Goal: Task Accomplishment & Management: Manage account settings

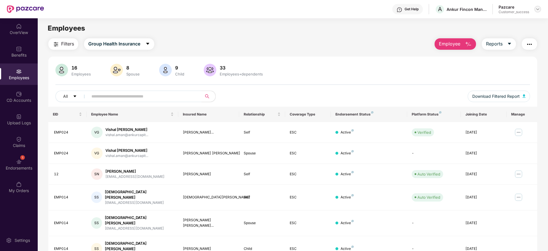
click at [538, 12] on div at bounding box center [537, 9] width 7 height 7
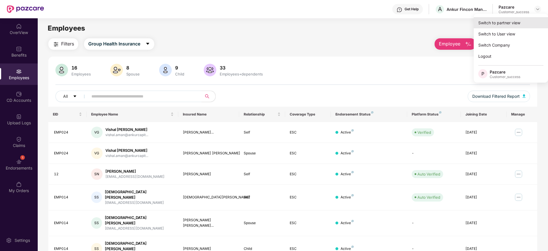
click at [517, 21] on div "Switch to partner view" at bounding box center [511, 22] width 74 height 11
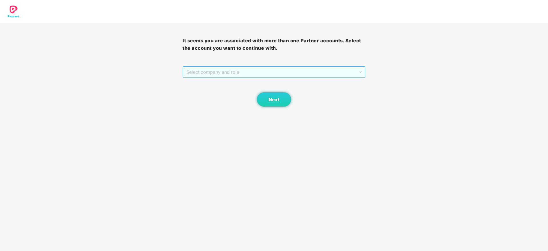
click at [266, 72] on span "Select company and role" at bounding box center [273, 72] width 175 height 11
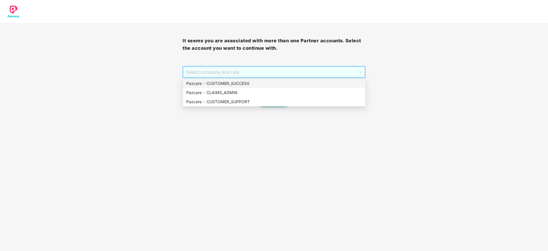
click at [265, 80] on div "Pazcare - CUSTOMER_SUCCESS" at bounding box center [274, 83] width 176 height 6
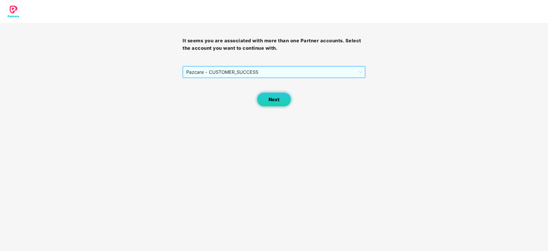
click at [267, 93] on button "Next" at bounding box center [274, 99] width 34 height 14
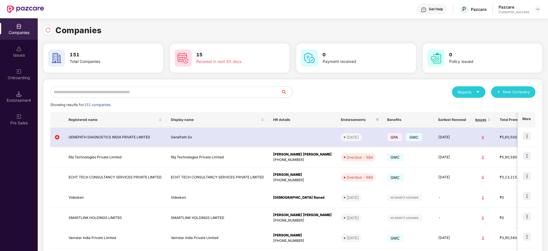
click at [202, 91] on input "text" at bounding box center [165, 91] width 231 height 11
paste input "**********"
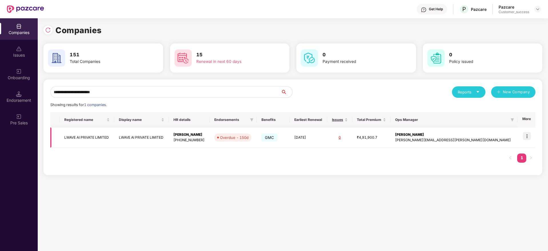
type input "**********"
click at [526, 135] on img at bounding box center [527, 136] width 8 height 8
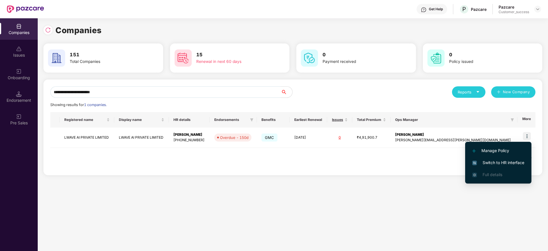
click at [507, 162] on span "Switch to HR interface" at bounding box center [498, 162] width 52 height 6
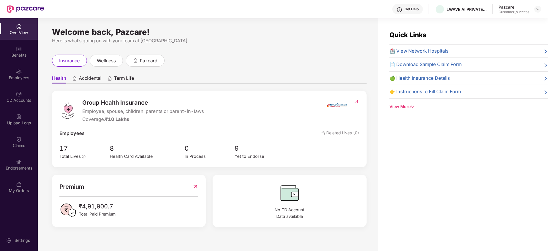
click at [22, 120] on div "Upload Logs" at bounding box center [19, 123] width 38 height 6
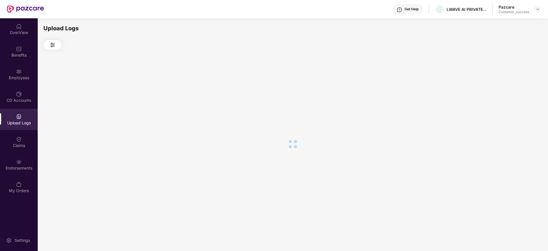
click at [22, 85] on div "OverView Benefits Employees CD Accounts Upload Logs Claims Endorsements My Orde…" at bounding box center [19, 108] width 38 height 181
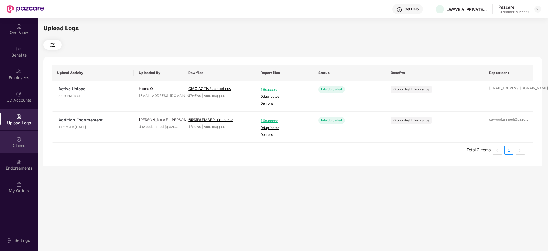
click at [16, 132] on div "Claims" at bounding box center [19, 141] width 38 height 21
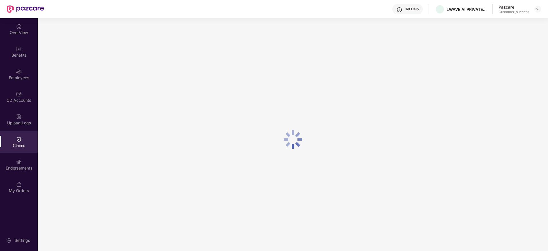
click at [13, 147] on div "Claims" at bounding box center [19, 146] width 38 height 6
click at [15, 151] on div "Claims" at bounding box center [19, 141] width 38 height 21
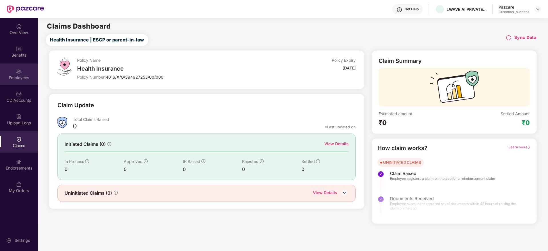
click at [22, 72] on div "Employees" at bounding box center [19, 73] width 38 height 21
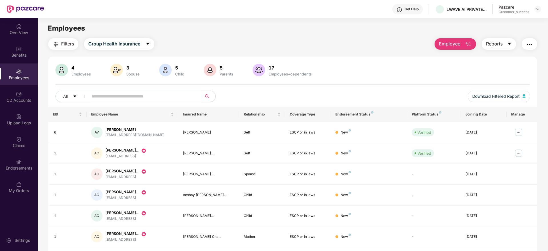
click at [497, 40] on span "Reports" at bounding box center [494, 43] width 17 height 7
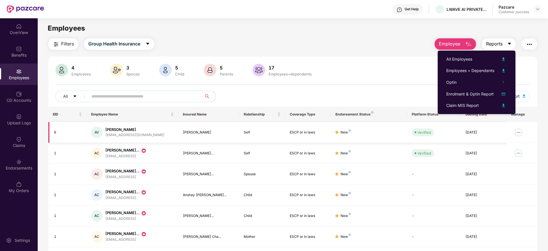
scroll to position [100, 0]
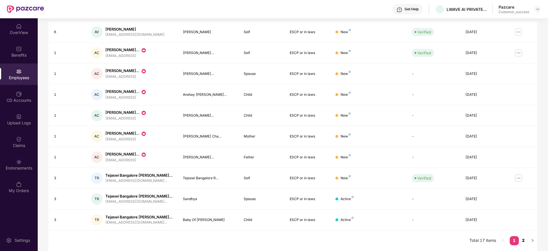
click at [525, 242] on link "2" at bounding box center [523, 240] width 9 height 9
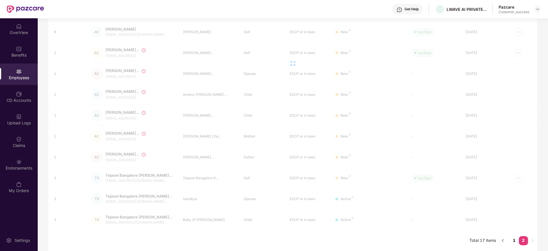
scroll to position [38, 0]
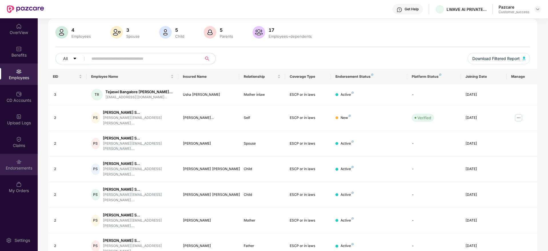
click at [15, 168] on div "Endorsements" at bounding box center [19, 168] width 38 height 6
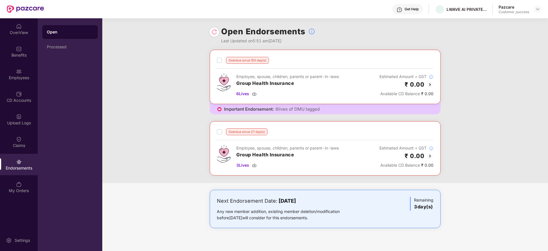
click at [430, 154] on img at bounding box center [430, 156] width 7 height 7
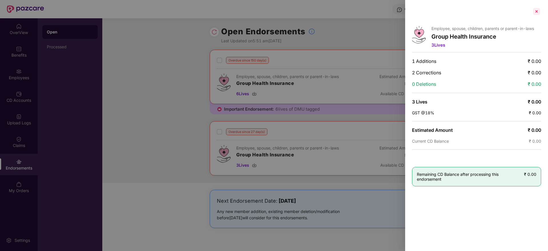
click at [536, 11] on div at bounding box center [536, 11] width 9 height 9
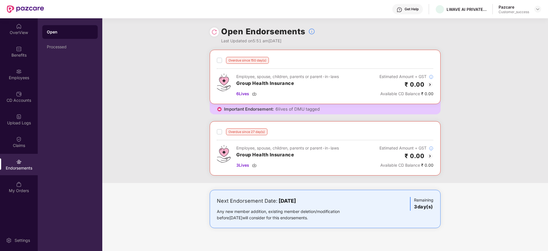
click at [430, 153] on img at bounding box center [430, 156] width 7 height 7
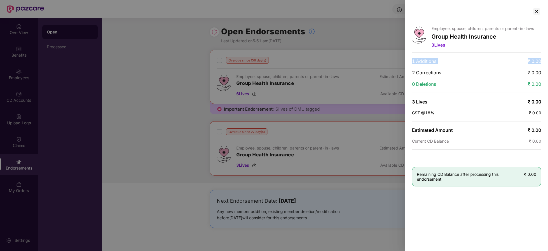
drag, startPoint x: 412, startPoint y: 55, endPoint x: 543, endPoint y: 56, distance: 131.4
click at [543, 56] on div "Employee, spouse, children, parents or parent-in-laws Group Health Insurance 3 …" at bounding box center [476, 125] width 143 height 251
click at [537, 9] on div at bounding box center [536, 11] width 9 height 9
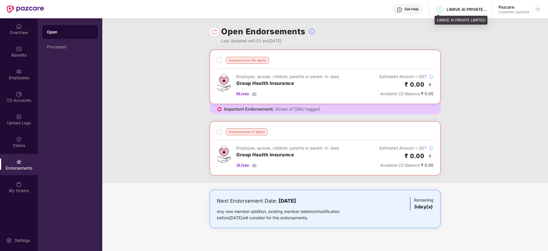
click at [460, 12] on div "LWAVE AI PRIVATE LIMITED" at bounding box center [461, 9] width 52 height 10
copy div "LWAVE AI PRIVATE LIMITED"
click at [539, 9] on img at bounding box center [537, 9] width 5 height 5
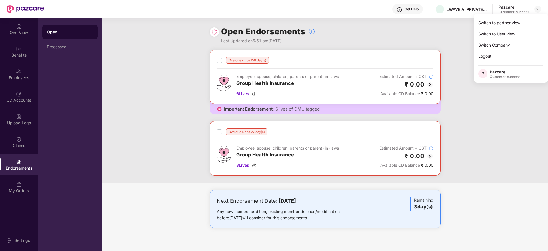
click at [531, 17] on div "Switch to partner view Switch to User view Switch Company Logout P Pazcare Cust…" at bounding box center [511, 48] width 74 height 69
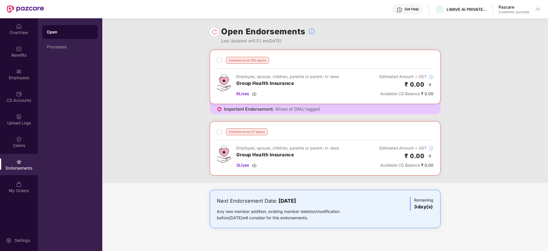
click at [527, 22] on div "Open Endorsements Last Updated on 5:51 am[DATE]" at bounding box center [325, 33] width 446 height 31
click at [541, 5] on div "Pazcare Customer_success" at bounding box center [520, 9] width 43 height 10
click at [537, 11] on img at bounding box center [537, 9] width 5 height 5
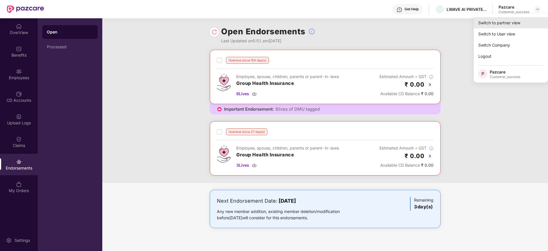
click at [526, 26] on div "Switch to partner view" at bounding box center [511, 22] width 74 height 11
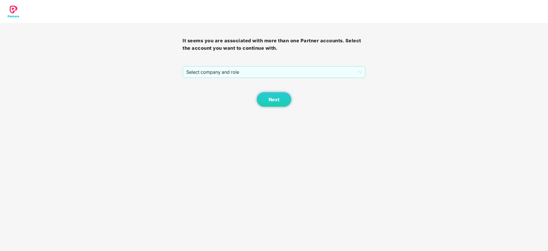
click at [207, 81] on div "Next" at bounding box center [274, 92] width 183 height 29
click at [220, 74] on span "Select company and role" at bounding box center [273, 72] width 175 height 11
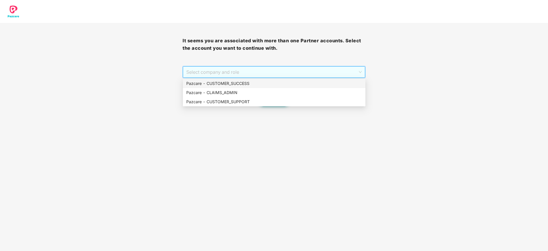
click at [218, 81] on div "Pazcare - CUSTOMER_SUCCESS" at bounding box center [274, 83] width 176 height 6
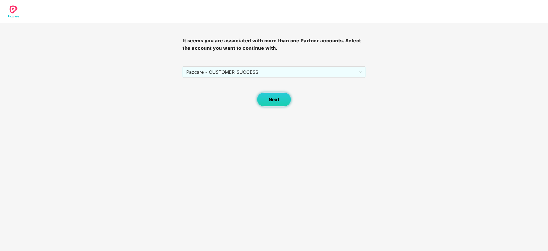
click at [265, 99] on button "Next" at bounding box center [274, 99] width 34 height 14
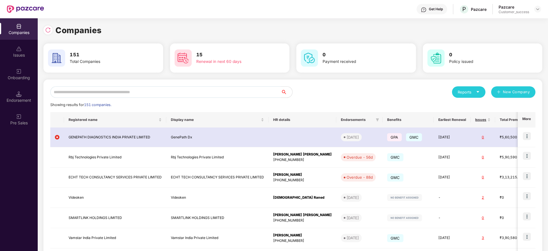
click at [241, 97] on input "text" at bounding box center [165, 91] width 231 height 11
click at [241, 95] on input "text" at bounding box center [165, 91] width 231 height 11
paste input "**********"
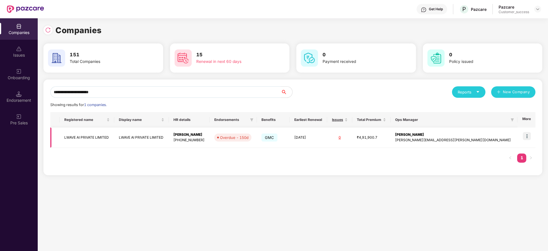
type input "**********"
click at [529, 136] on img at bounding box center [527, 136] width 8 height 8
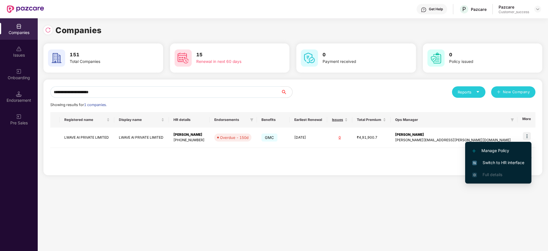
click at [522, 160] on span "Switch to HR interface" at bounding box center [498, 162] width 52 height 6
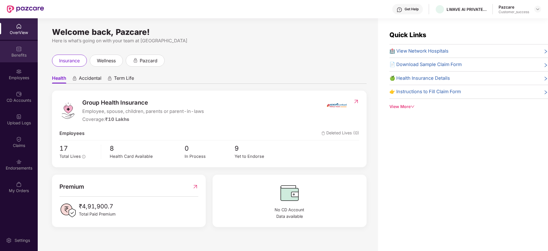
click at [7, 56] on div "Benefits" at bounding box center [19, 55] width 38 height 6
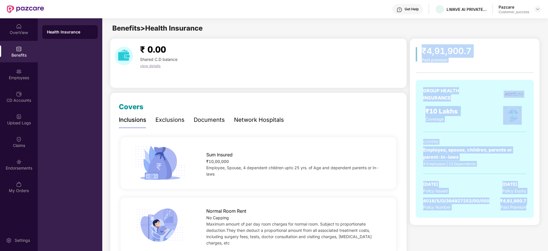
drag, startPoint x: 503, startPoint y: 207, endPoint x: 409, endPoint y: 38, distance: 193.5
drag, startPoint x: 492, startPoint y: 115, endPoint x: 516, endPoint y: 215, distance: 103.1
click at [516, 215] on div "₹4,91,900.7 Paid premium GROUP HEALTH INSURANCE ₹10 Lakhs Coverage COVERS Emplo…" at bounding box center [475, 131] width 130 height 187
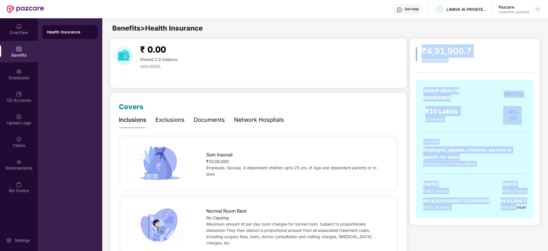
click at [516, 215] on div "GROUP HEALTH INSURANCE ₹10 Lakhs Coverage COVERS Employee, spouse, children, pa…" at bounding box center [475, 149] width 118 height 138
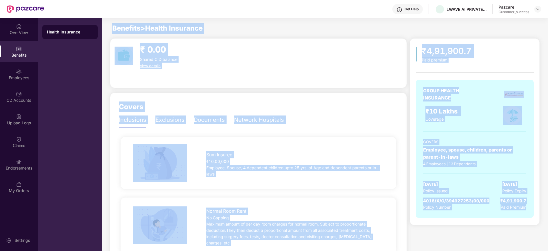
drag, startPoint x: 516, startPoint y: 215, endPoint x: 94, endPoint y: 27, distance: 462.2
click at [94, 27] on div "OverView Benefits Employees CD Accounts Upload Logs Claims Endorsements My Orde…" at bounding box center [274, 134] width 548 height 233
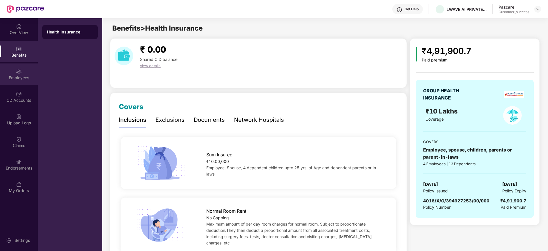
click at [14, 74] on div "Employees" at bounding box center [19, 73] width 38 height 21
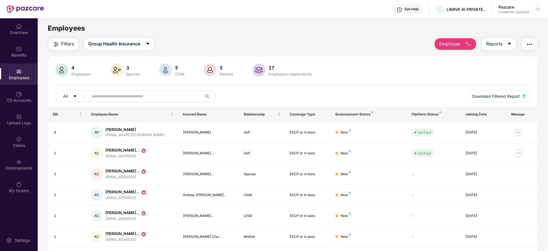
click at [501, 50] on div "Filters Group Health Insurance Employee Reports 4 Employees 3 Spouse 5 Child [D…" at bounding box center [292, 194] width 489 height 313
click at [501, 49] on button "Reports" at bounding box center [499, 43] width 34 height 11
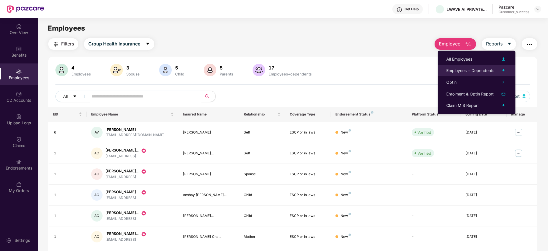
click at [493, 67] on div "Employees + Dependents" at bounding box center [470, 70] width 48 height 6
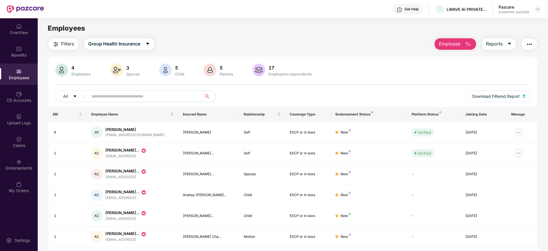
click at [265, 43] on div "Filters Group Health Insurance Employee Reports" at bounding box center [292, 43] width 489 height 11
click at [43, 53] on div "Filters Group Health Insurance Employee Reports 4 Employees 3 Spouse 5 Child [D…" at bounding box center [293, 194] width 510 height 313
click at [537, 9] on img at bounding box center [537, 9] width 5 height 5
click at [474, 14] on div "Switch to partner view" at bounding box center [474, 14] width 0 height 0
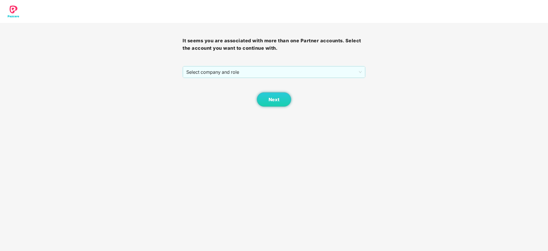
click at [514, 22] on div at bounding box center [274, 11] width 548 height 23
click at [280, 67] on span "Select company and role" at bounding box center [273, 72] width 175 height 11
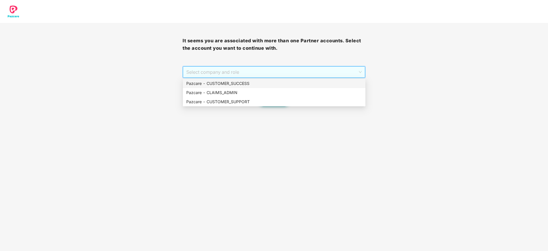
click at [270, 83] on div "Pazcare - CUSTOMER_SUCCESS" at bounding box center [274, 83] width 176 height 6
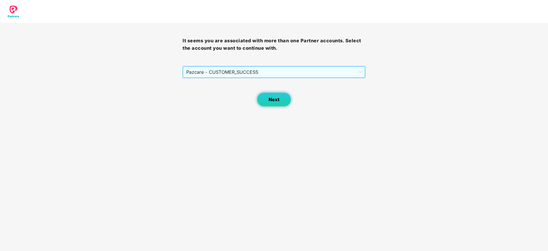
click at [272, 98] on span "Next" at bounding box center [274, 99] width 11 height 5
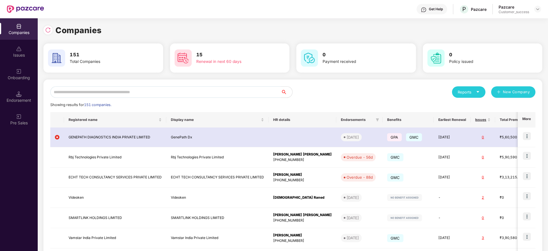
click at [196, 89] on input "text" at bounding box center [165, 91] width 231 height 11
paste input "**********"
type input "**********"
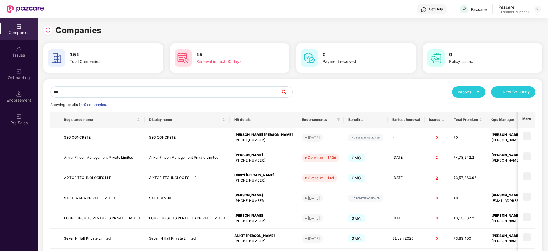
type input "****"
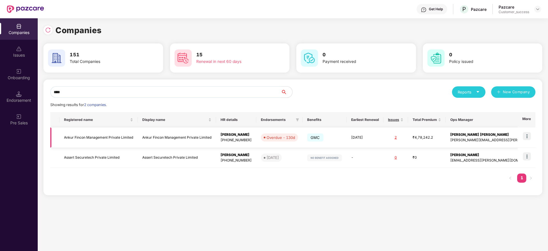
type input "****"
click at [533, 131] on td at bounding box center [527, 137] width 18 height 20
click at [529, 133] on img at bounding box center [527, 136] width 8 height 8
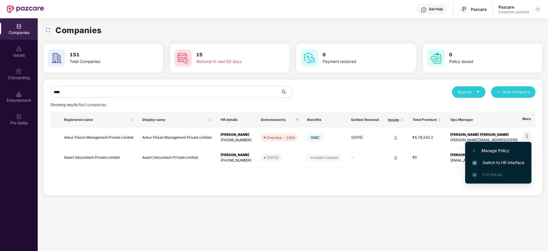
click at [520, 158] on li "Switch to HR interface" at bounding box center [498, 163] width 66 height 12
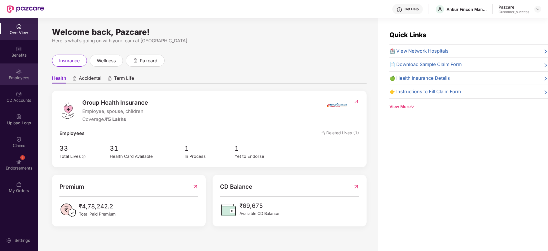
click at [25, 83] on div "Employees" at bounding box center [19, 73] width 38 height 21
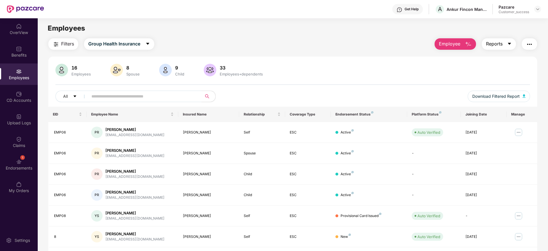
click at [493, 43] on span "Reports" at bounding box center [494, 43] width 17 height 7
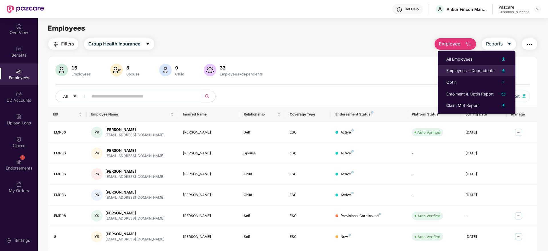
click at [483, 69] on div "Employees + Dependents" at bounding box center [470, 70] width 48 height 6
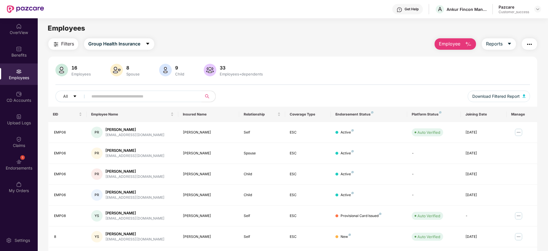
click at [315, 51] on div "Filters Group Health Insurance Employee Reports 16 Employees 8 Spouse 9 Child […" at bounding box center [292, 194] width 489 height 313
click at [31, 164] on div "1 Endorsements" at bounding box center [19, 164] width 38 height 21
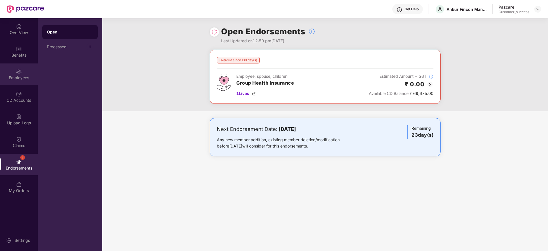
click at [25, 69] on div "Employees" at bounding box center [19, 73] width 38 height 21
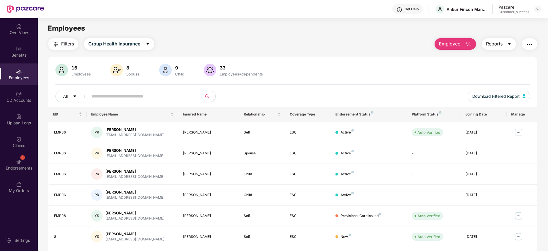
click at [503, 43] on button "Reports" at bounding box center [499, 43] width 34 height 11
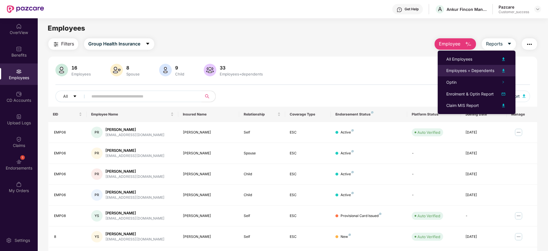
click at [490, 68] on div "Employees + Dependents" at bounding box center [470, 70] width 48 height 6
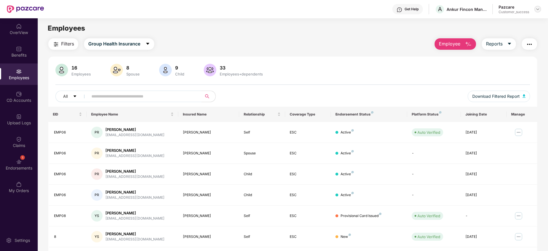
click at [536, 11] on img at bounding box center [537, 9] width 5 height 5
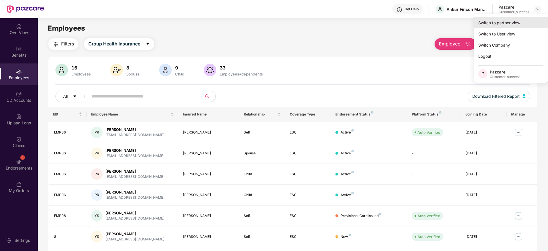
click at [528, 21] on div "Switch to partner view" at bounding box center [511, 22] width 74 height 11
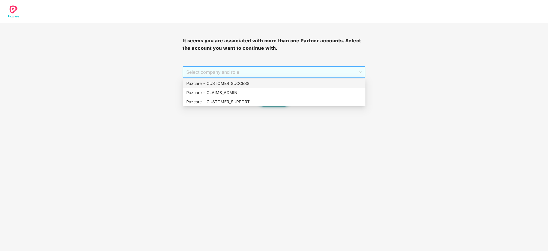
click at [303, 73] on span "Select company and role" at bounding box center [273, 72] width 175 height 11
click at [301, 86] on div "Pazcare - CUSTOMER_SUCCESS" at bounding box center [274, 83] width 176 height 6
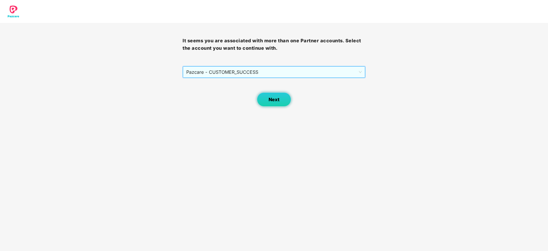
click at [279, 98] on span "Next" at bounding box center [274, 99] width 11 height 5
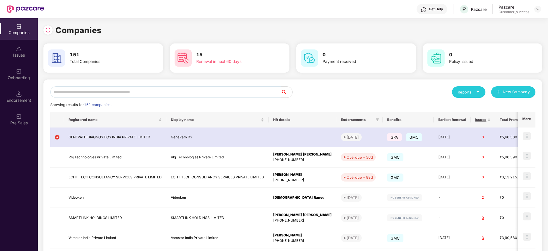
click at [243, 87] on input "text" at bounding box center [165, 91] width 231 height 11
paste input "********"
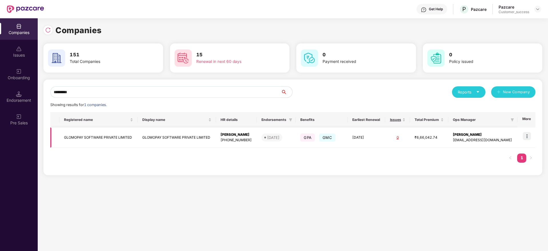
type input "********"
click at [526, 132] on img at bounding box center [527, 136] width 8 height 8
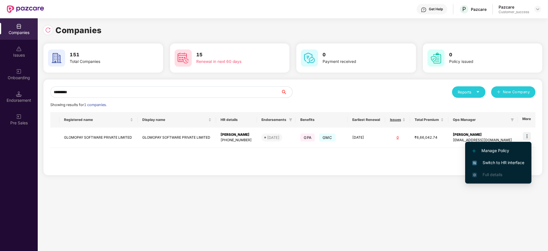
click at [518, 163] on span "Switch to HR interface" at bounding box center [498, 162] width 52 height 6
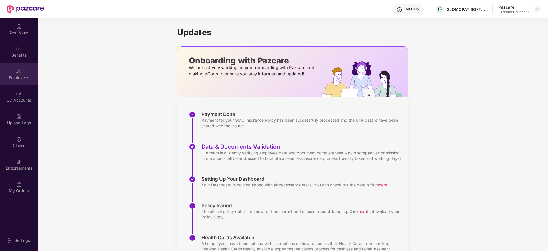
click at [19, 75] on div "Employees" at bounding box center [19, 78] width 38 height 6
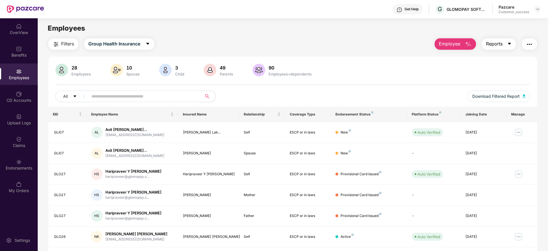
click at [503, 46] on button "Reports" at bounding box center [499, 43] width 34 height 11
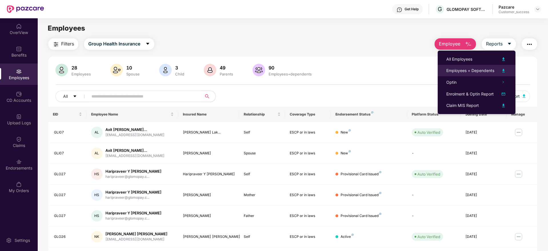
click at [489, 73] on div "Employees + Dependents" at bounding box center [470, 70] width 48 height 6
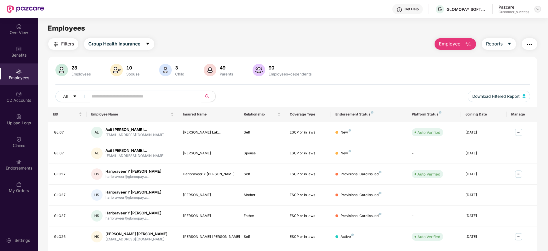
click at [539, 10] on img at bounding box center [537, 9] width 5 height 5
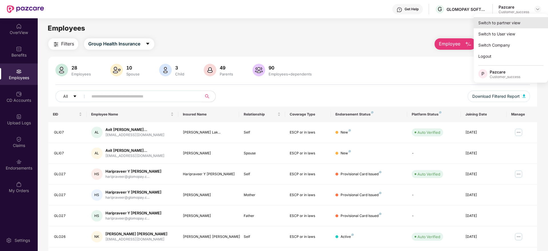
click at [510, 22] on div "Switch to partner view" at bounding box center [511, 22] width 74 height 11
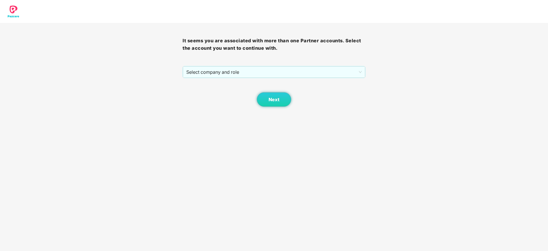
click at [327, 78] on div "Next" at bounding box center [274, 92] width 183 height 29
drag, startPoint x: 329, startPoint y: 75, endPoint x: 323, endPoint y: 82, distance: 9.4
click at [329, 75] on span "Select company and role" at bounding box center [273, 72] width 175 height 11
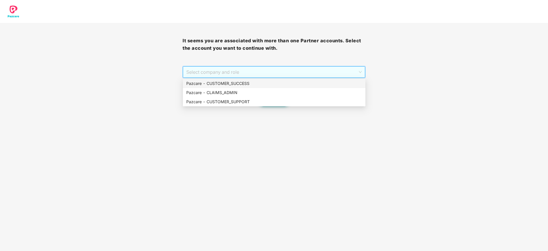
click at [317, 85] on div "Pazcare - CUSTOMER_SUCCESS" at bounding box center [274, 83] width 176 height 6
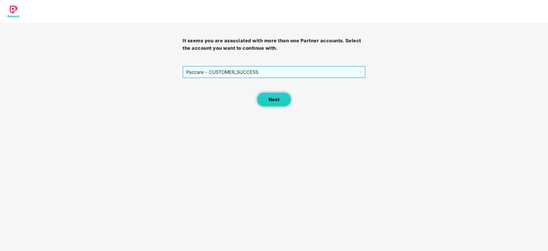
click at [285, 97] on button "Next" at bounding box center [274, 99] width 34 height 14
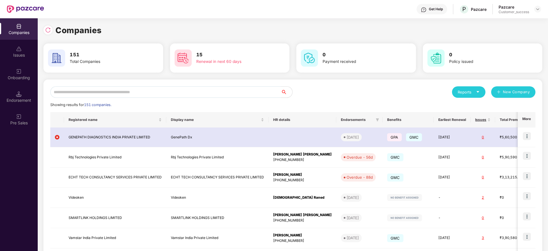
click at [245, 93] on input "text" at bounding box center [165, 91] width 231 height 11
paste input "**********"
type input "**********"
paste input "**********"
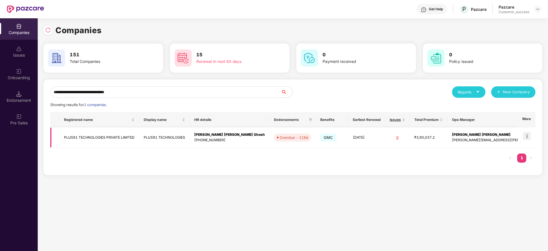
type input "**********"
click at [530, 137] on img at bounding box center [527, 136] width 8 height 8
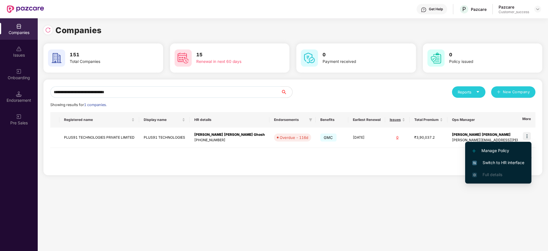
click at [507, 165] on span "Switch to HR interface" at bounding box center [498, 162] width 52 height 6
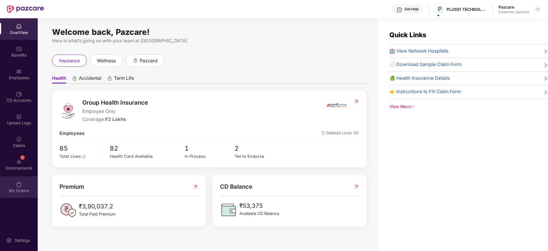
click at [5, 178] on div "My Orders" at bounding box center [19, 186] width 38 height 21
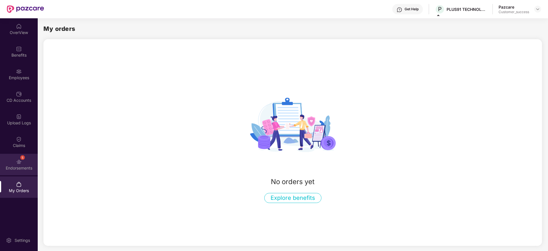
click at [15, 167] on div "Endorsements" at bounding box center [19, 168] width 38 height 6
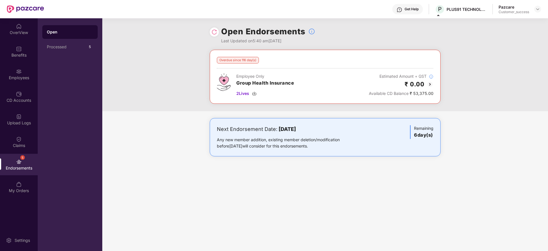
click at [431, 83] on img at bounding box center [430, 84] width 7 height 7
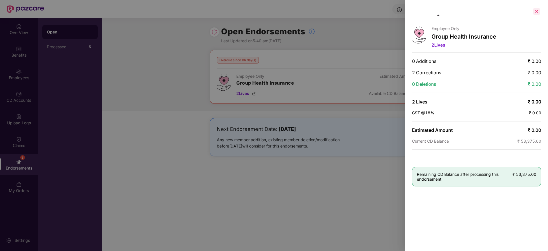
click at [539, 13] on div at bounding box center [536, 11] width 9 height 9
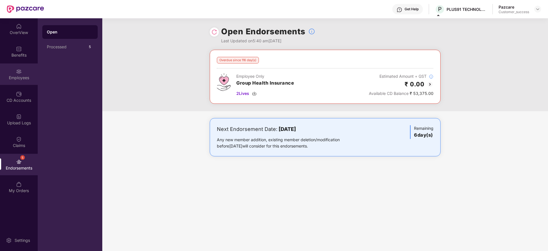
click at [7, 77] on div "Employees" at bounding box center [19, 78] width 38 height 6
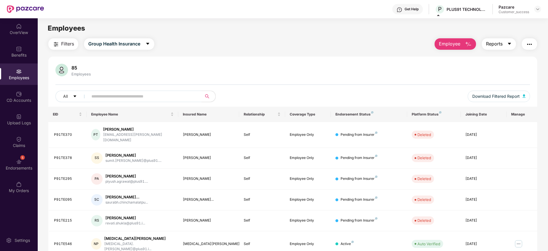
click at [501, 41] on span "Reports" at bounding box center [494, 43] width 17 height 7
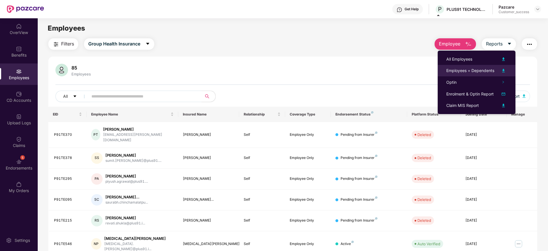
click at [489, 69] on div "Employees + Dependents" at bounding box center [470, 70] width 48 height 6
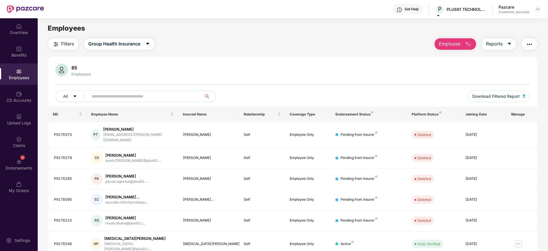
click at [240, 48] on div "Filters Group Health Insurance Employee Reports" at bounding box center [292, 43] width 489 height 11
click at [26, 99] on div "CD Accounts" at bounding box center [19, 100] width 38 height 6
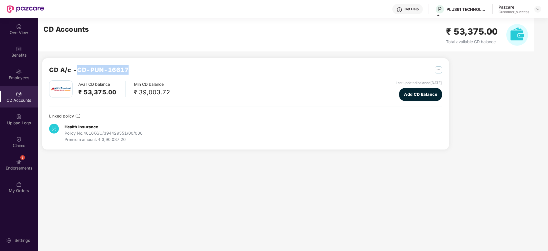
drag, startPoint x: 79, startPoint y: 70, endPoint x: 159, endPoint y: 70, distance: 80.0
click at [159, 70] on div "CD A/c - CD-PUN-16617" at bounding box center [245, 72] width 393 height 15
copy h2 "CD-PUN-16617"
click at [540, 11] on img at bounding box center [537, 9] width 5 height 5
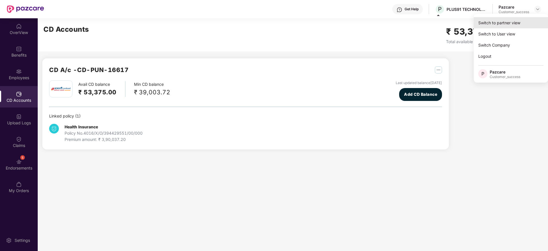
click at [532, 21] on div "Switch to partner view" at bounding box center [511, 22] width 74 height 11
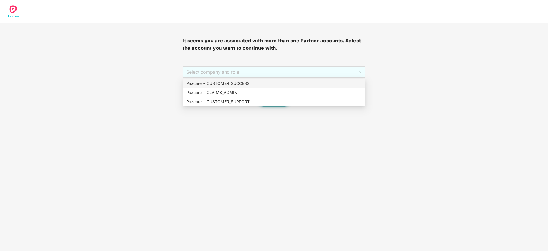
drag, startPoint x: 303, startPoint y: 70, endPoint x: 305, endPoint y: 78, distance: 8.1
click at [303, 71] on span "Select company and role" at bounding box center [273, 72] width 175 height 11
click at [304, 79] on div "Pazcare - CUSTOMER_SUCCESS" at bounding box center [274, 83] width 183 height 9
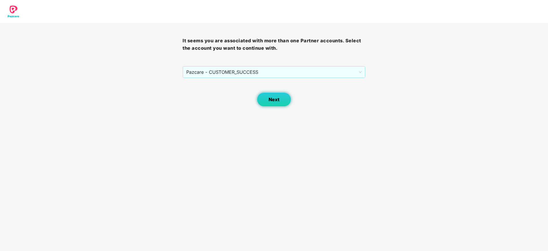
click at [268, 102] on button "Next" at bounding box center [274, 99] width 34 height 14
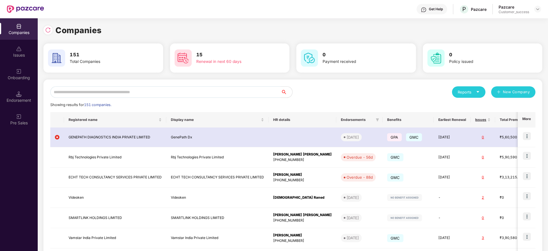
click at [234, 84] on div "Reports New Company Showing results for 151 companies. Registered name Display …" at bounding box center [292, 217] width 499 height 277
click at [234, 89] on input "text" at bounding box center [165, 91] width 231 height 11
paste input "**********"
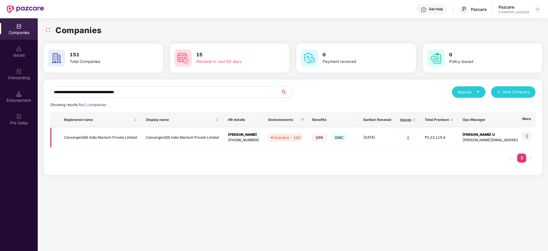
type input "**********"
click at [525, 141] on td at bounding box center [527, 137] width 18 height 20
click at [529, 137] on img at bounding box center [527, 136] width 8 height 8
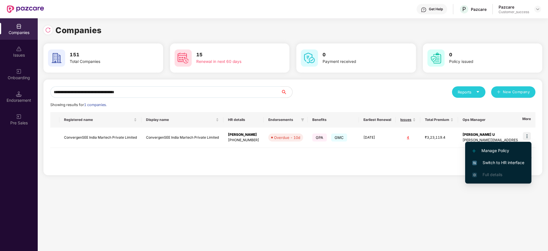
click at [512, 164] on span "Switch to HR interface" at bounding box center [498, 162] width 52 height 6
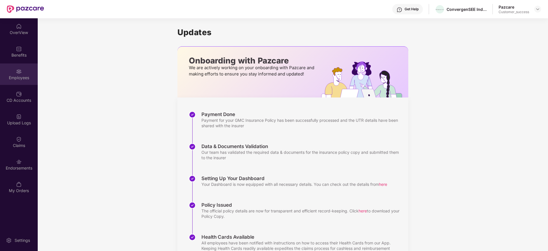
click at [22, 82] on div "Employees" at bounding box center [19, 73] width 38 height 21
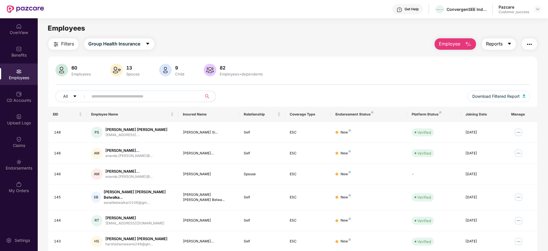
click at [503, 47] on button "Reports" at bounding box center [499, 43] width 34 height 11
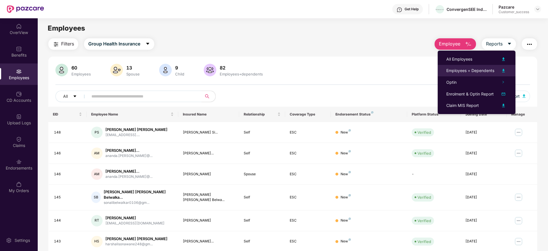
click at [470, 68] on div "Employees + Dependents" at bounding box center [470, 70] width 48 height 6
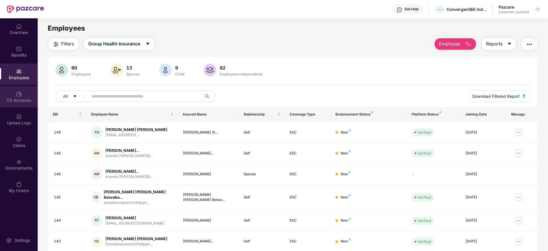
click at [24, 97] on div "CD Accounts" at bounding box center [19, 100] width 38 height 6
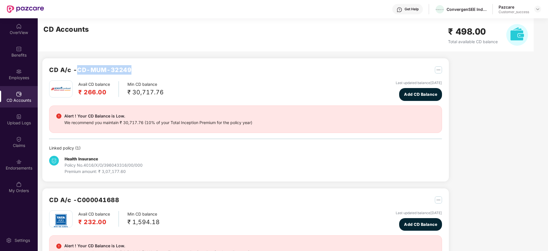
drag, startPoint x: 77, startPoint y: 69, endPoint x: 137, endPoint y: 71, distance: 59.7
click at [137, 71] on div "CD A/c - CD-MUM-32249" at bounding box center [245, 72] width 393 height 15
copy h2 "CD-MUM-32249"
click at [25, 57] on div "Benefits" at bounding box center [19, 55] width 38 height 6
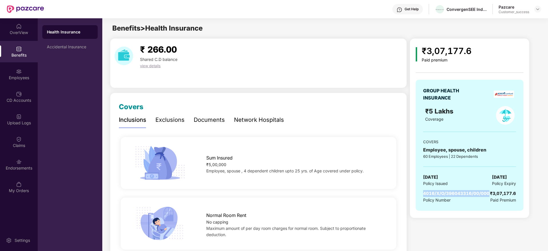
drag, startPoint x: 488, startPoint y: 194, endPoint x: 420, endPoint y: 192, distance: 67.7
click at [420, 192] on div "GROUP HEALTH INSURANCE ₹5 Lakhs Coverage COVERS Employee, spouse, children 60 E…" at bounding box center [470, 145] width 108 height 131
copy span "4016/X/O/396043316/00/000"
click at [6, 71] on div "Employees" at bounding box center [19, 73] width 38 height 21
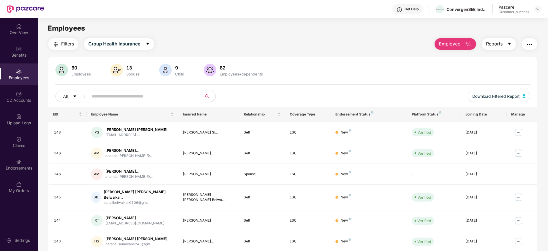
click at [507, 45] on icon "caret-down" at bounding box center [509, 43] width 5 height 5
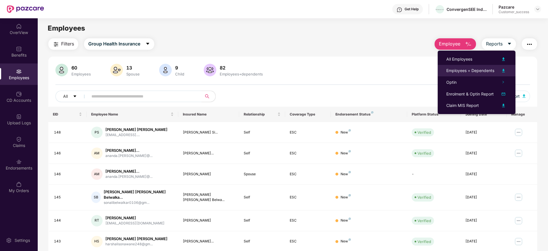
click at [486, 73] on div "Employees + Dependents" at bounding box center [470, 70] width 48 height 6
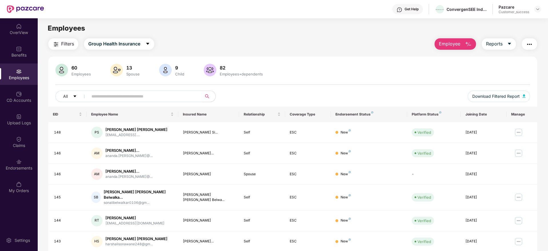
click at [518, 27] on div "Employees" at bounding box center [293, 28] width 510 height 11
